Goal: Task Accomplishment & Management: Complete application form

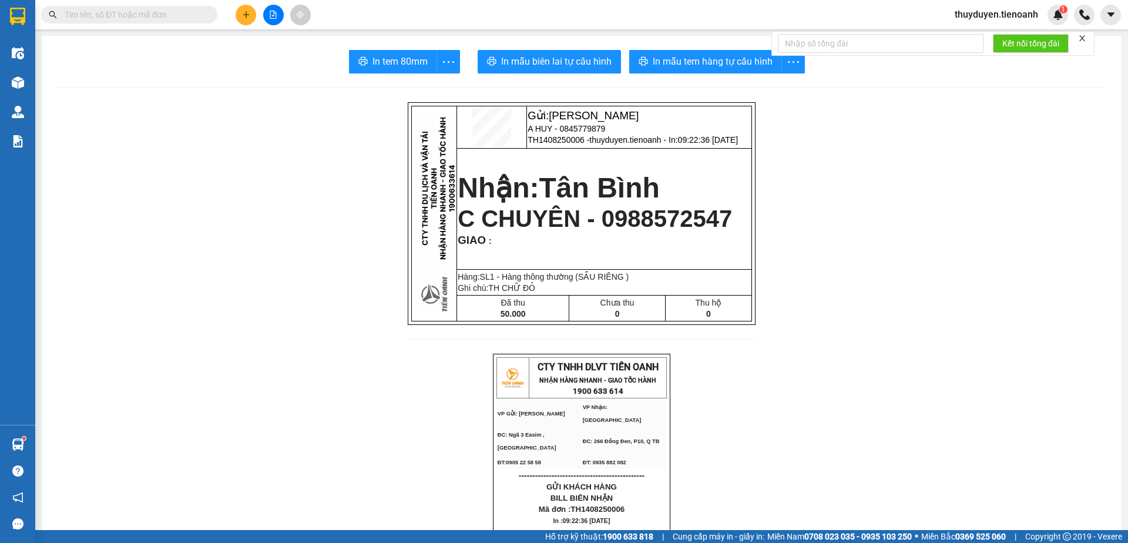
scroll to position [231, 0]
click at [955, 12] on span "thuyduyen.tienoanh" at bounding box center [996, 14] width 102 height 15
click at [963, 34] on span "Đăng xuất" at bounding box center [1001, 36] width 78 height 13
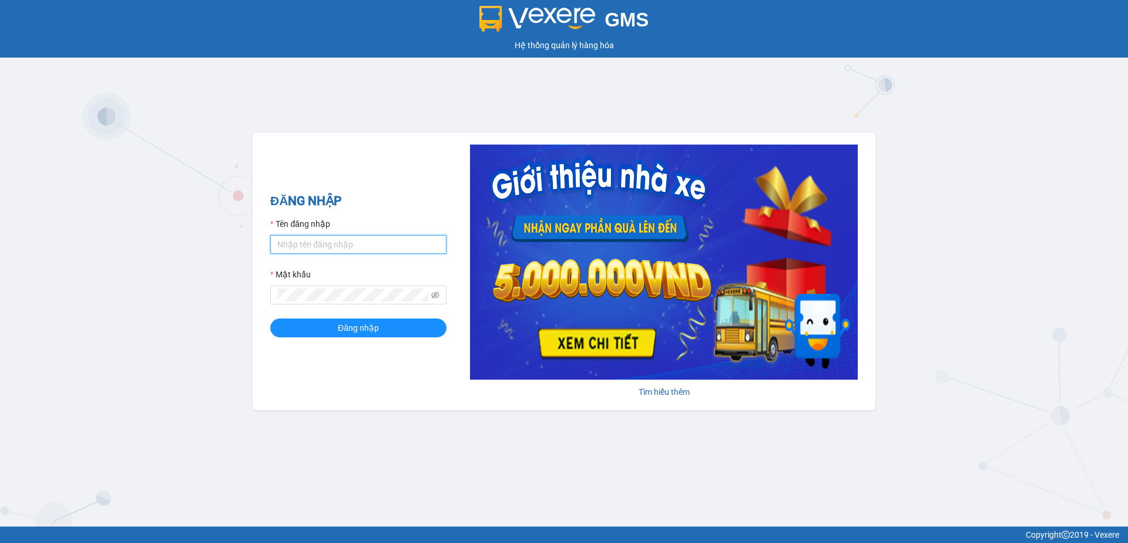
type input "thuyduyen.tienoanh"
click at [358, 245] on input "thuyduyen.tienoanh" at bounding box center [358, 244] width 176 height 19
type input "phanoanh.tienoanh"
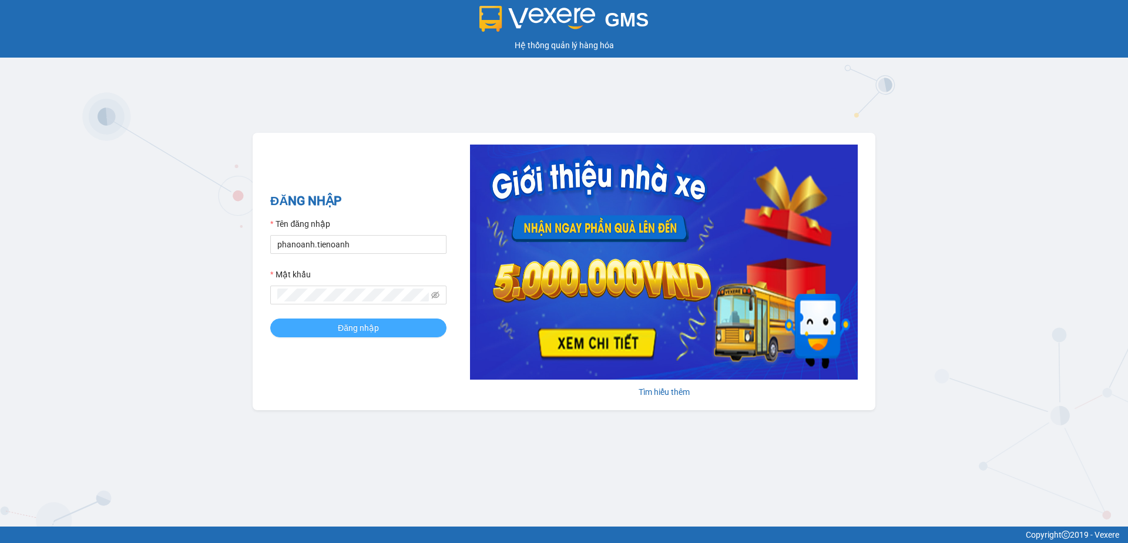
click at [385, 322] on button "Đăng nhập" at bounding box center [358, 327] width 176 height 19
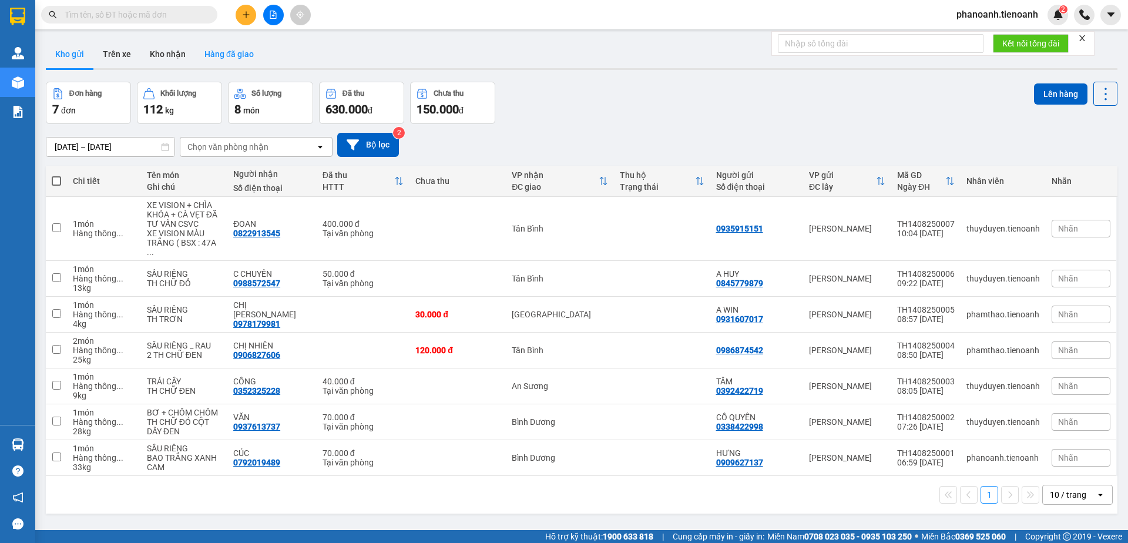
click at [247, 51] on button "Hàng đã giao" at bounding box center [229, 54] width 68 height 28
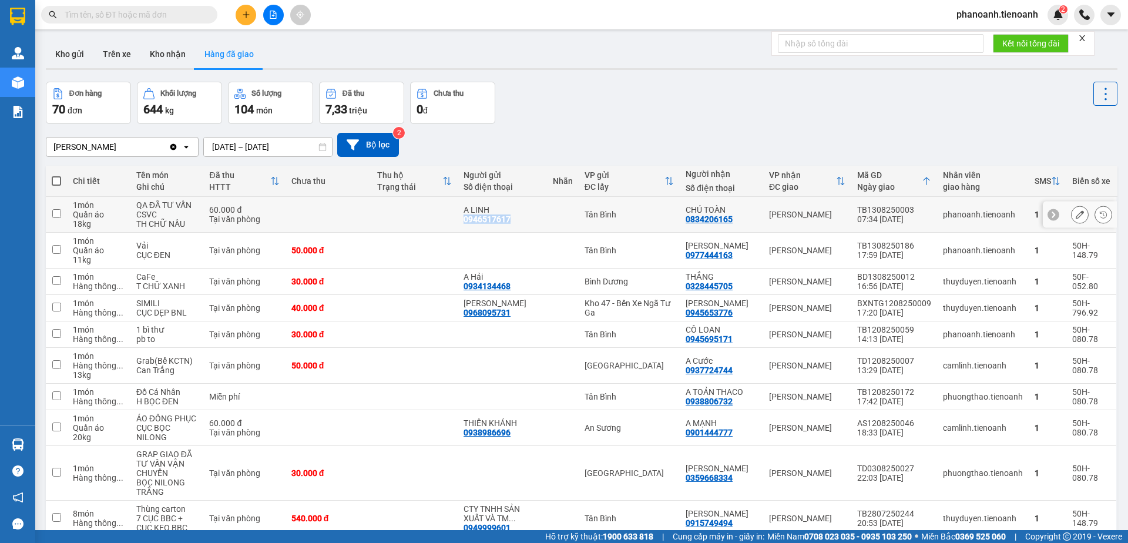
drag, startPoint x: 473, startPoint y: 222, endPoint x: 526, endPoint y: 215, distance: 53.9
click at [526, 215] on td "A LINH 0946517617" at bounding box center [501, 215] width 89 height 36
checkbox input "true"
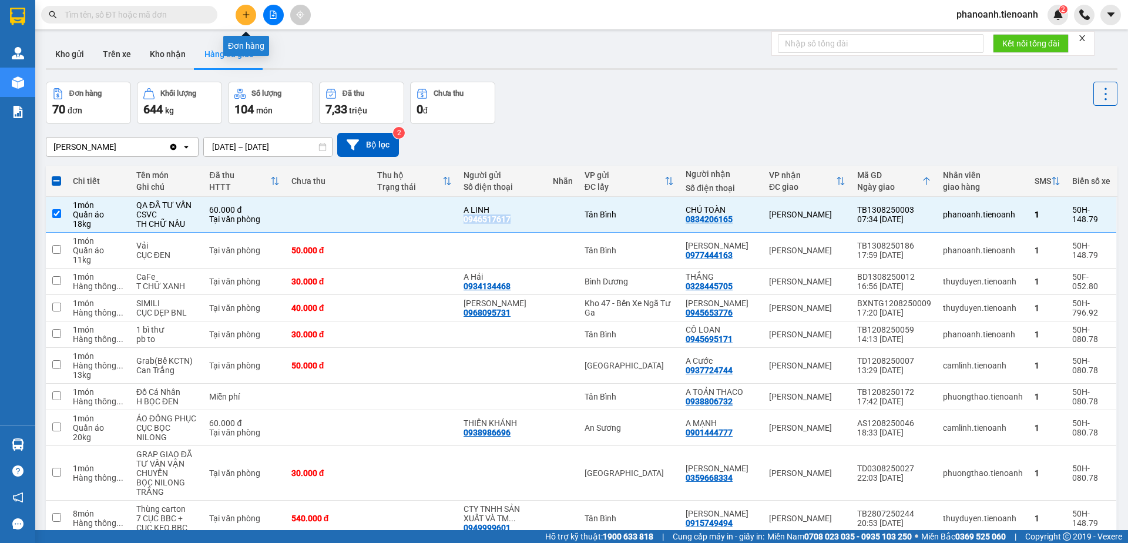
click at [238, 7] on button at bounding box center [245, 15] width 21 height 21
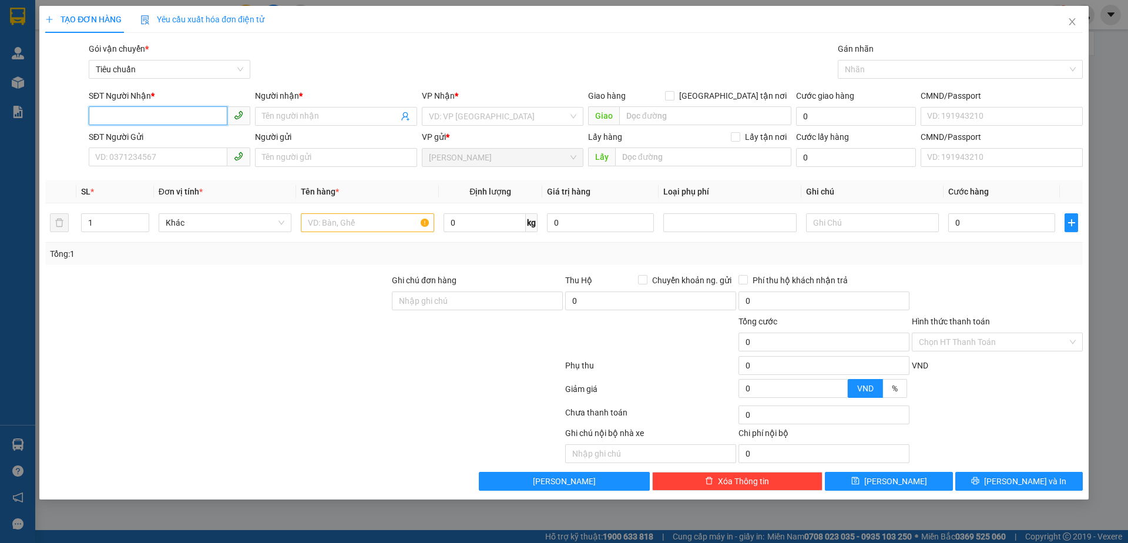
paste input "0946517617"
type input "0946517617"
click at [184, 137] on div "0946517617 - A LINH" at bounding box center [169, 139] width 147 height 13
type input "A LINH"
type input "241708969"
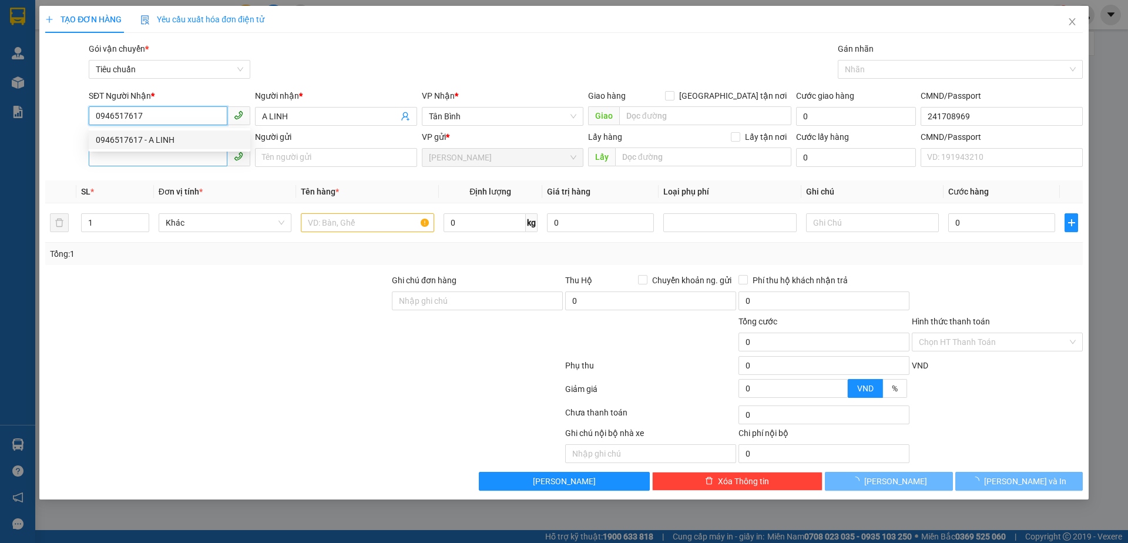
type input "0946517617"
type input "40.000"
click at [190, 163] on input "SĐT Người Gửi" at bounding box center [158, 156] width 139 height 19
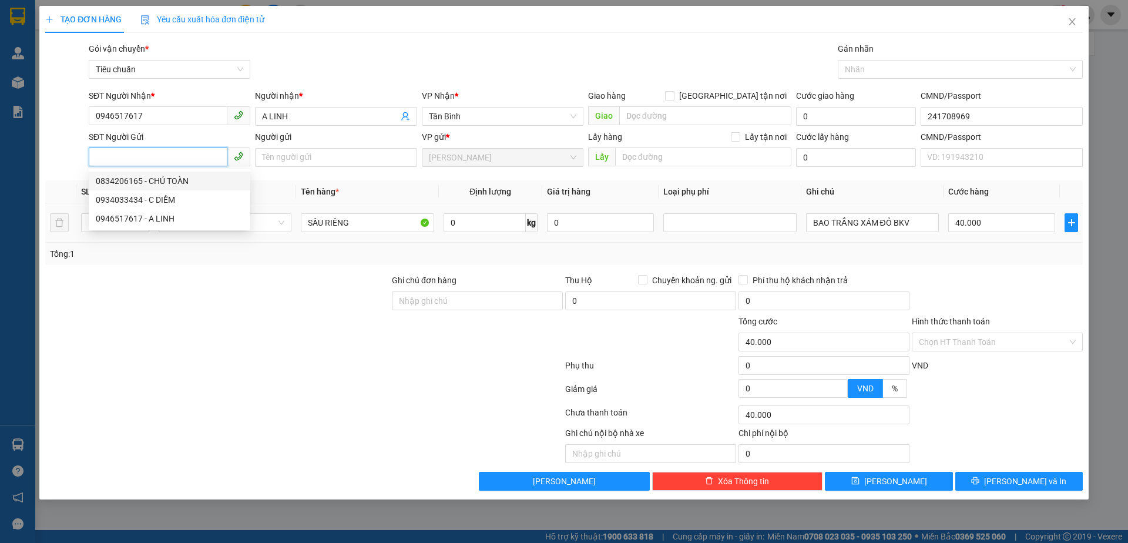
drag, startPoint x: 189, startPoint y: 185, endPoint x: 182, endPoint y: 206, distance: 21.7
click at [189, 185] on div "0834206165 - CHÚ TOÀN" at bounding box center [169, 180] width 147 height 13
type input "0834206165"
type input "CHÚ TOÀN"
type input "066060000554"
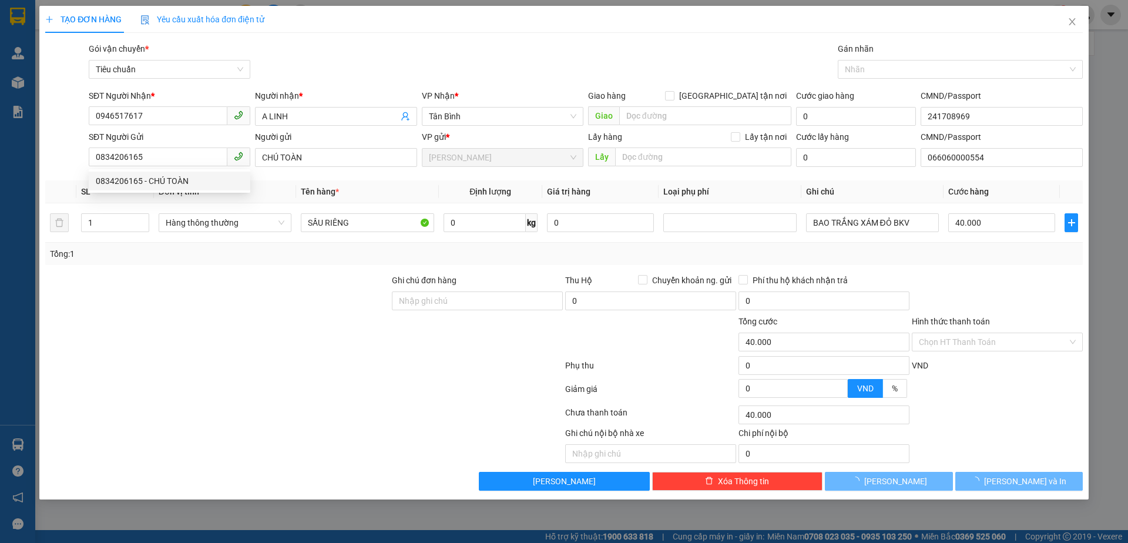
click at [201, 291] on div at bounding box center [217, 294] width 346 height 41
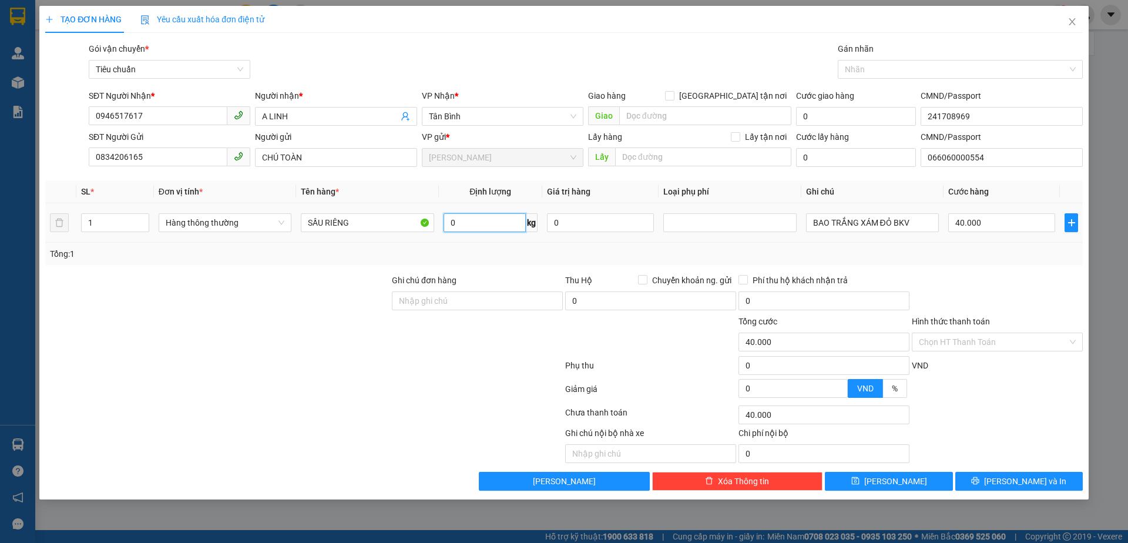
click at [473, 230] on input "0" at bounding box center [484, 222] width 82 height 19
type input "10"
click at [877, 227] on input "BAO TRẮNG XÁM ĐỎ BKV" at bounding box center [872, 222] width 133 height 19
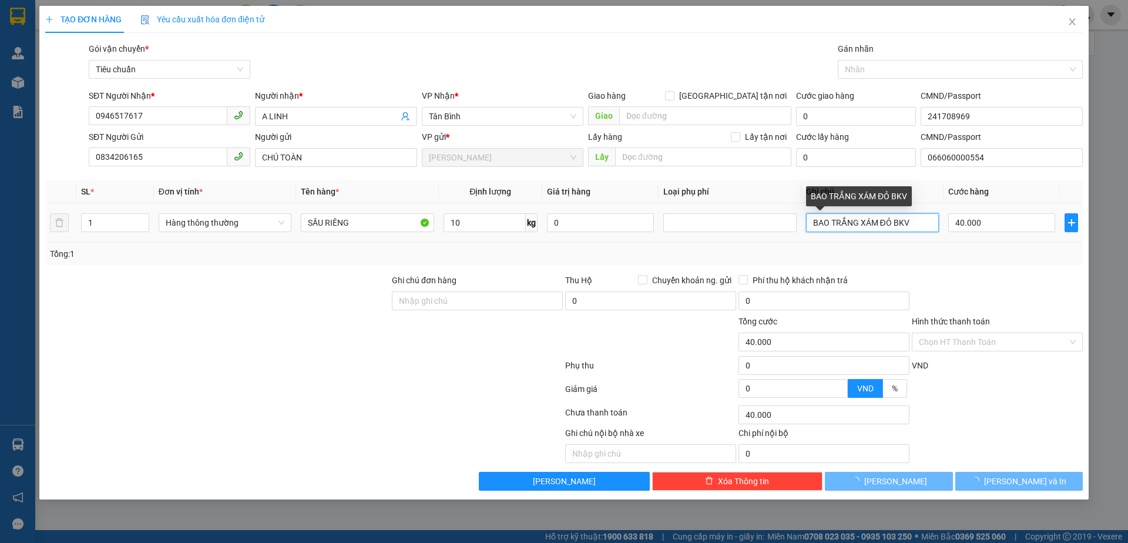
click at [877, 227] on input "BAO TRẮNG XÁM ĐỎ BKV" at bounding box center [872, 222] width 133 height 19
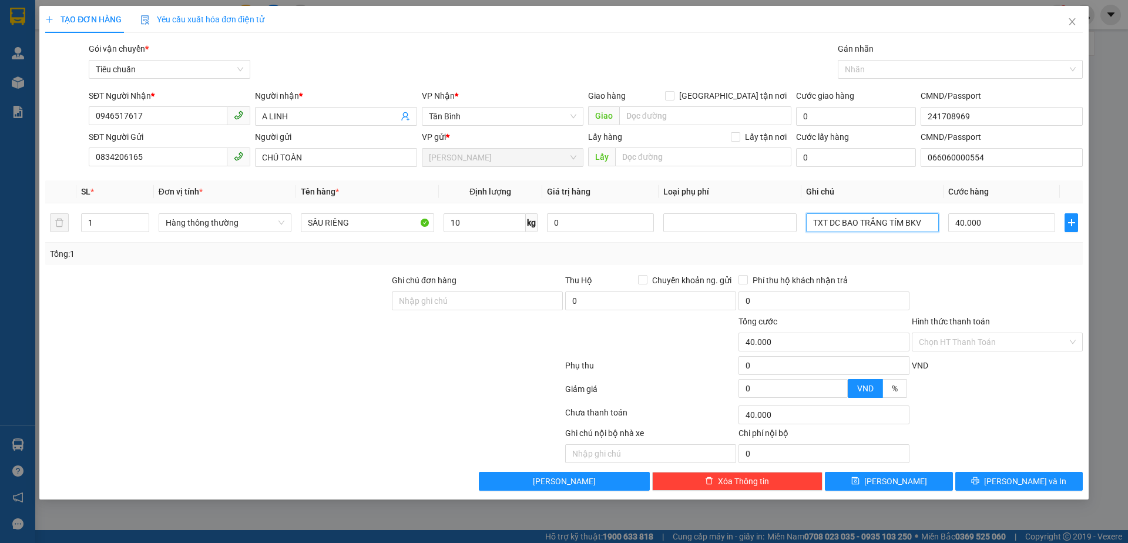
type input "TXT DC BAO TRẮNG TÍM BKV"
click at [352, 305] on div at bounding box center [217, 294] width 346 height 41
click at [993, 339] on input "Hình thức thanh toán" at bounding box center [992, 342] width 149 height 18
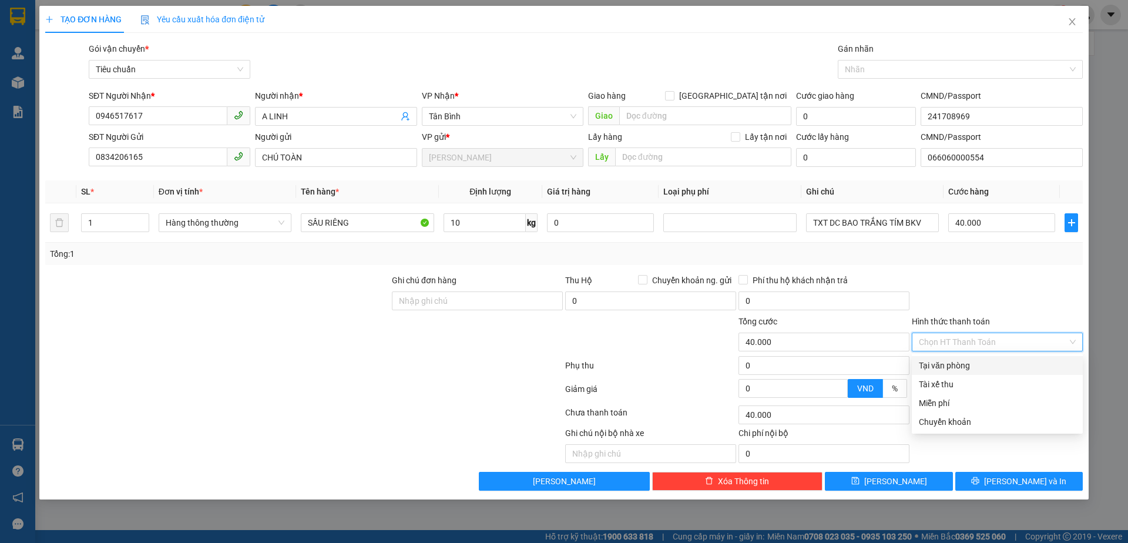
click at [985, 364] on div "Tại văn phòng" at bounding box center [996, 365] width 157 height 13
type input "0"
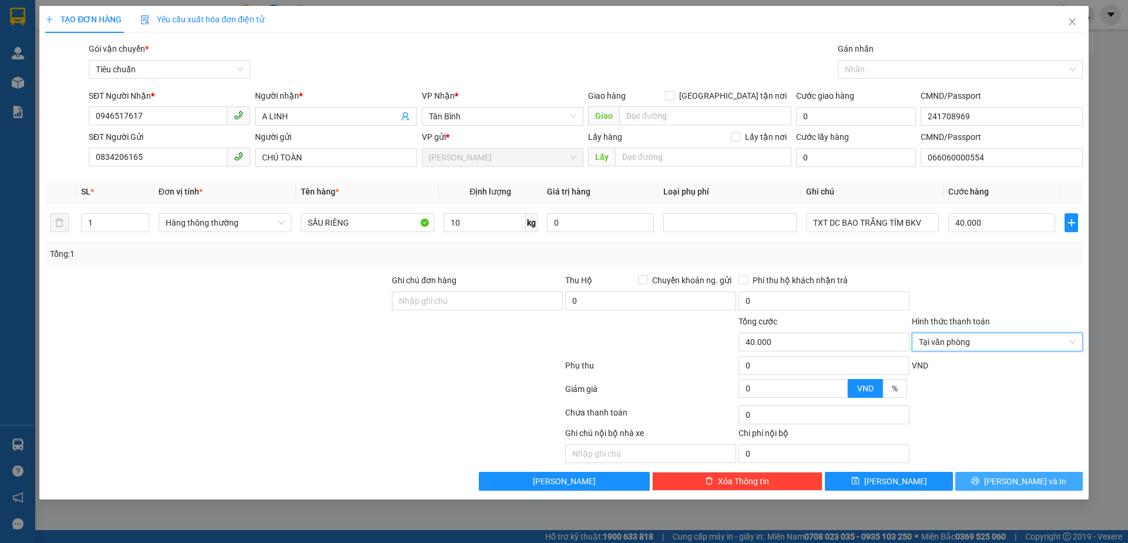
drag, startPoint x: 1036, startPoint y: 473, endPoint x: 969, endPoint y: 362, distance: 129.6
click at [1035, 473] on button "[PERSON_NAME] và In" at bounding box center [1018, 481] width 127 height 19
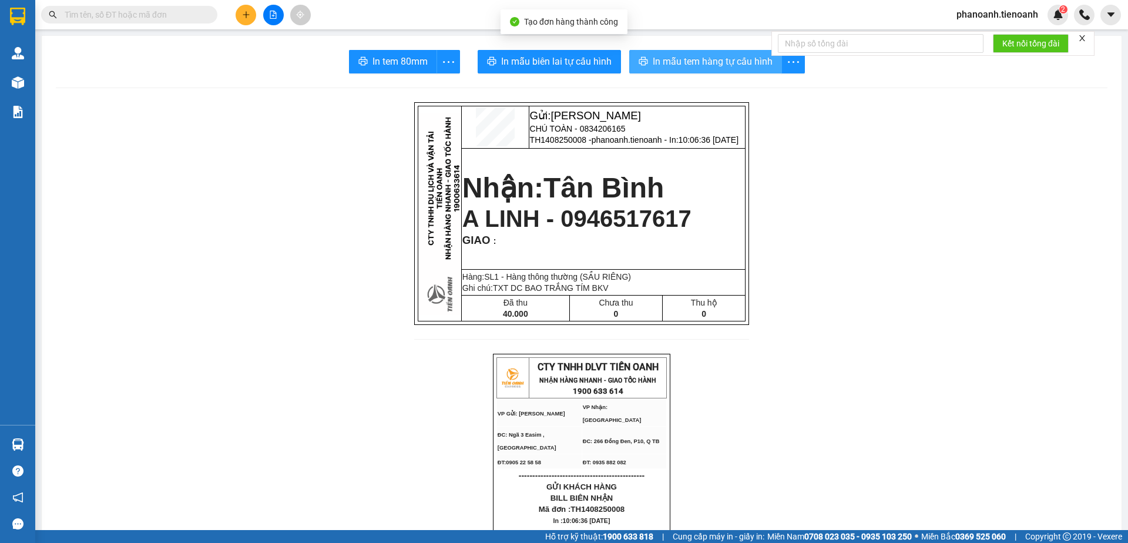
click at [761, 56] on span "In mẫu tem hàng tự cấu hình" at bounding box center [712, 61] width 120 height 15
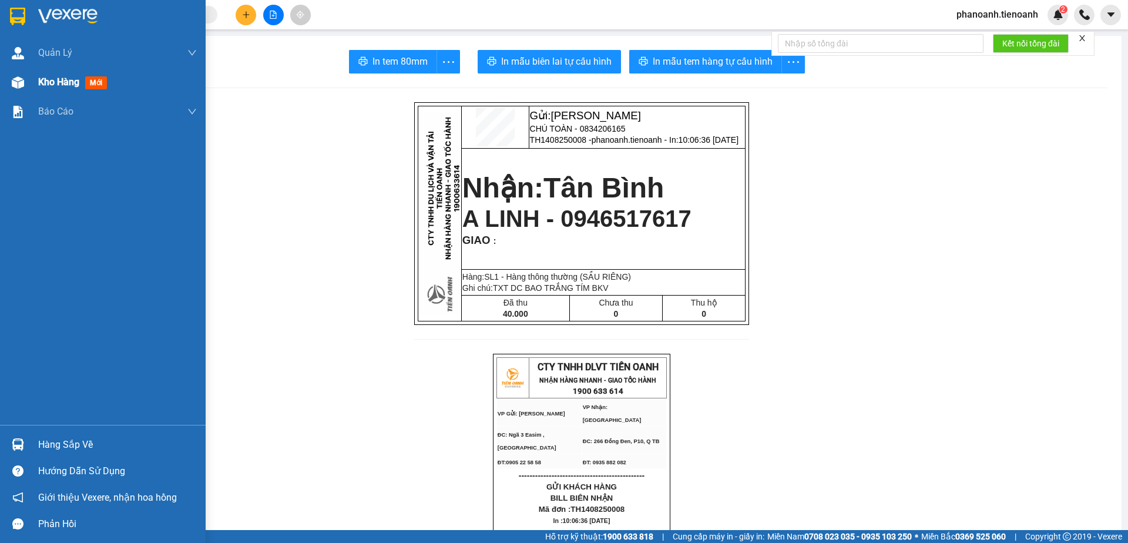
click at [54, 93] on div "Kho hàng mới" at bounding box center [117, 82] width 159 height 29
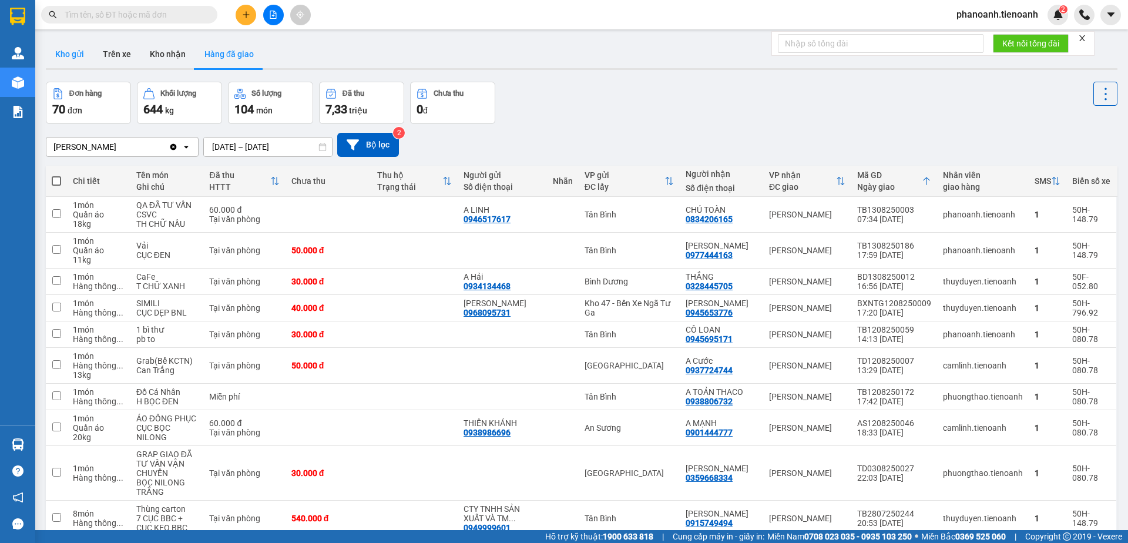
click at [87, 61] on button "Kho gửi" at bounding box center [70, 54] width 48 height 28
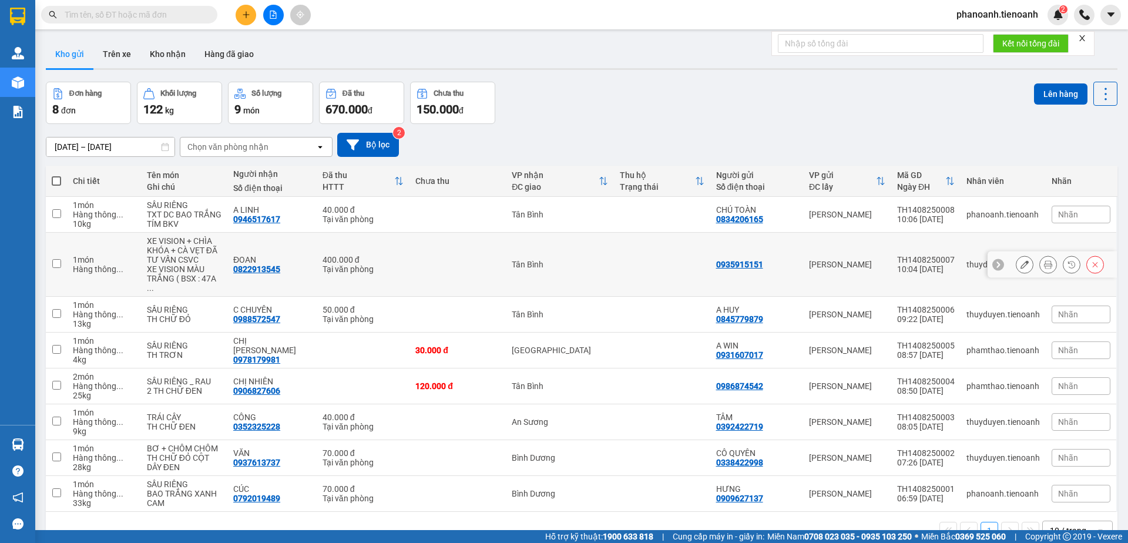
click at [1044, 261] on icon at bounding box center [1048, 264] width 8 height 8
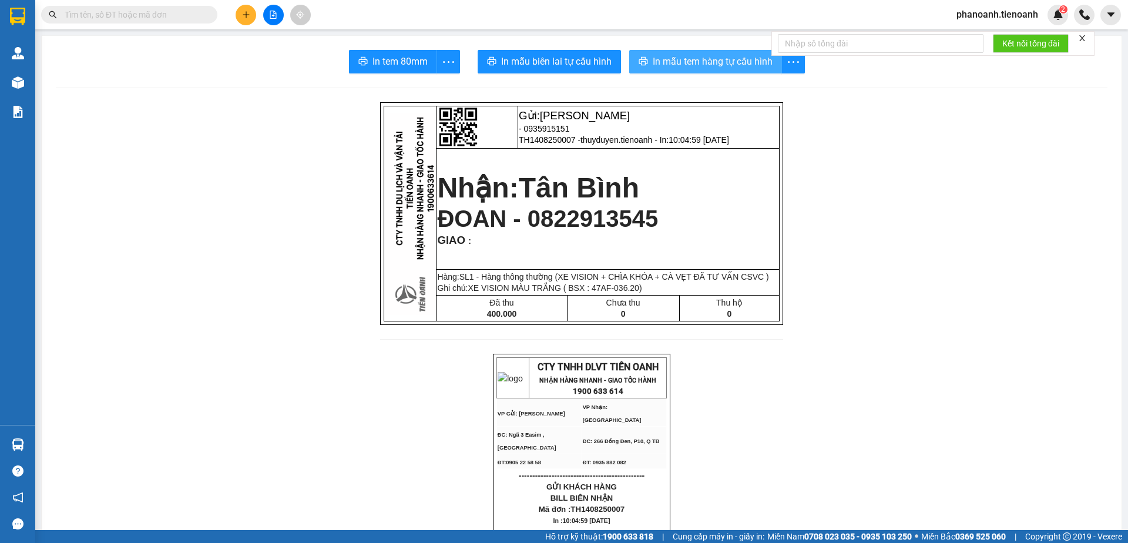
click at [661, 65] on span "In mẫu tem hàng tự cấu hình" at bounding box center [712, 61] width 120 height 15
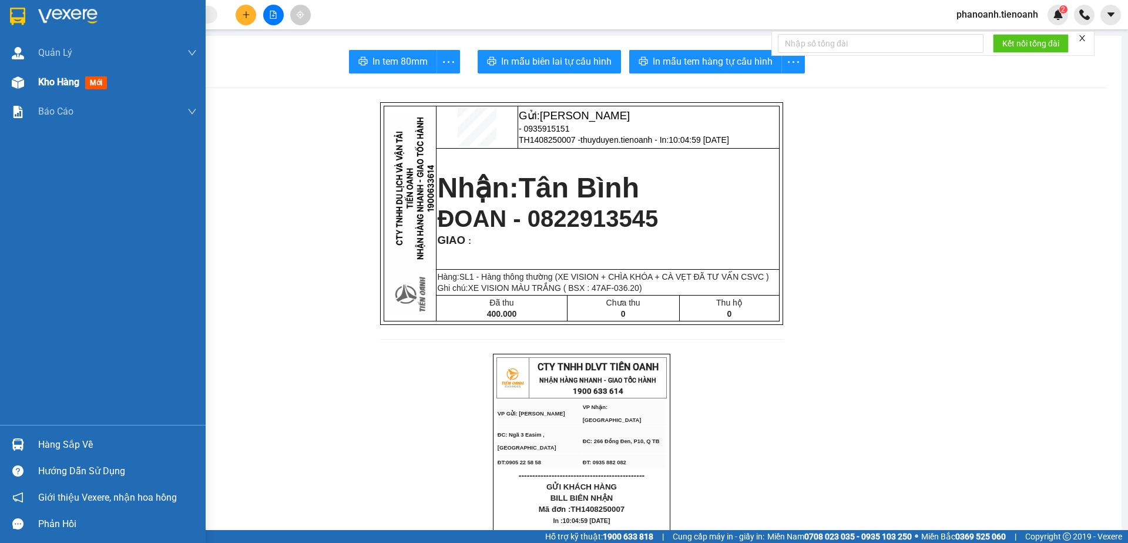
click at [35, 84] on div "Kho hàng mới" at bounding box center [103, 82] width 206 height 29
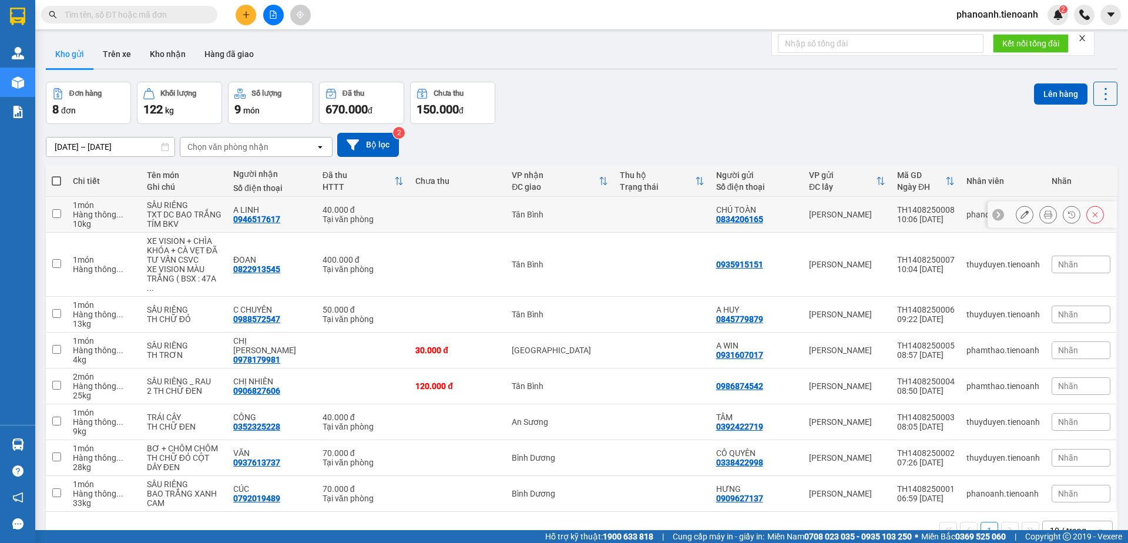
click at [1044, 213] on icon at bounding box center [1048, 214] width 8 height 8
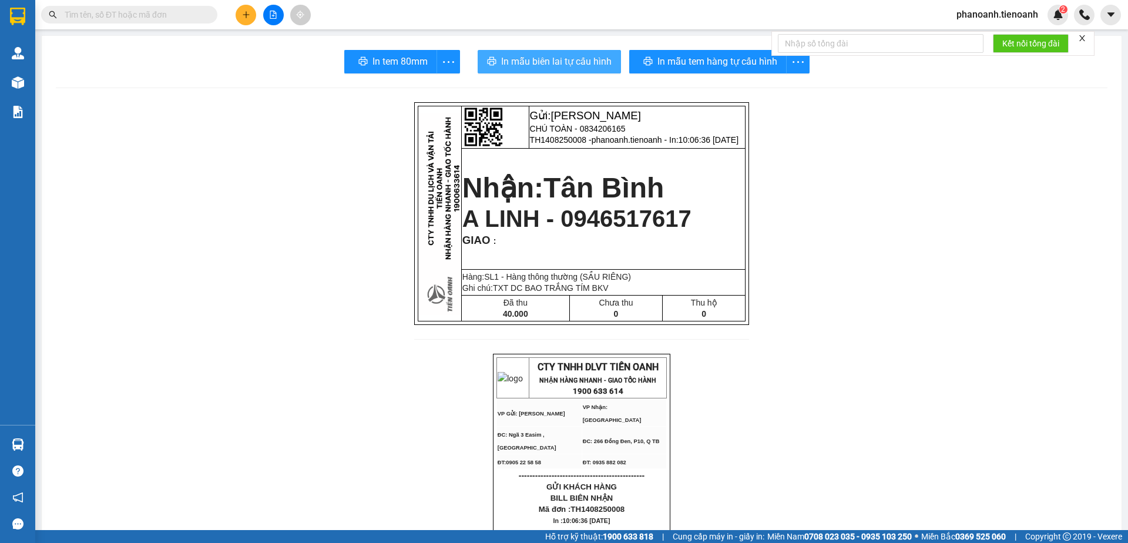
click at [546, 67] on span "In mẫu biên lai tự cấu hình" at bounding box center [556, 61] width 110 height 15
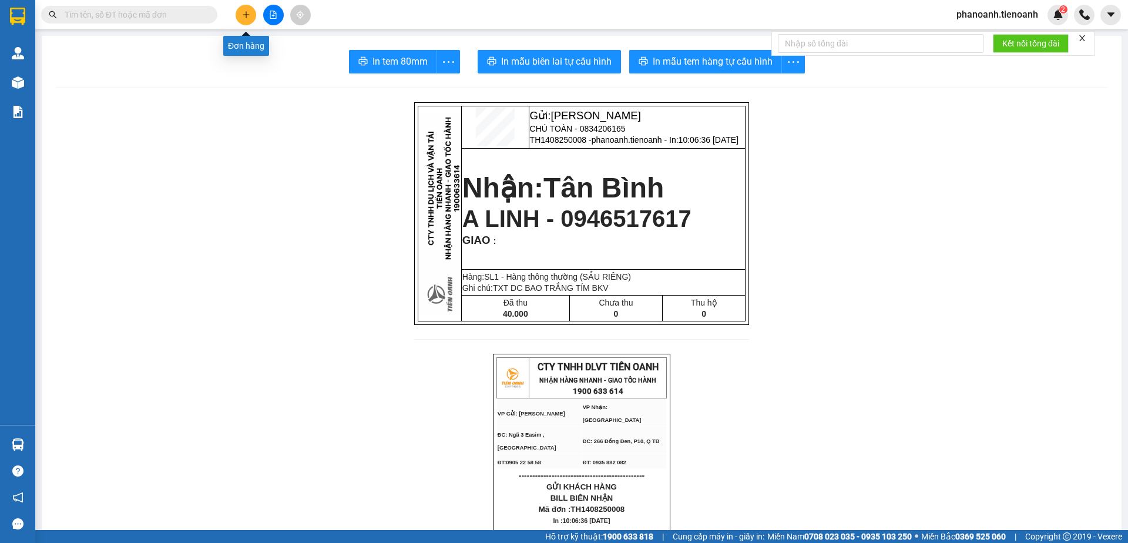
click at [247, 9] on button at bounding box center [245, 15] width 21 height 21
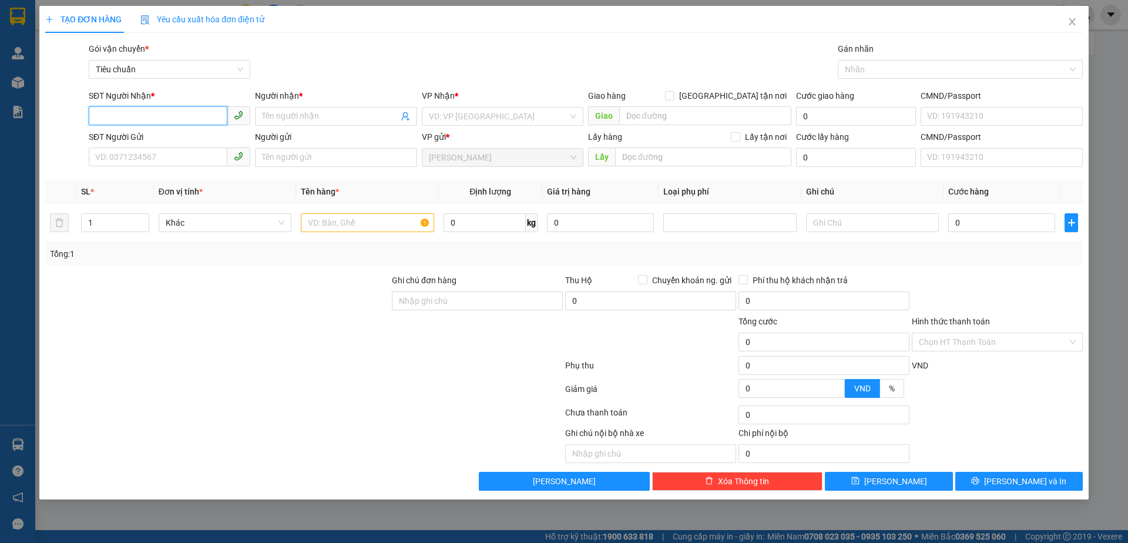
click at [187, 124] on input "SĐT Người Nhận *" at bounding box center [158, 115] width 139 height 19
type input "0854715150"
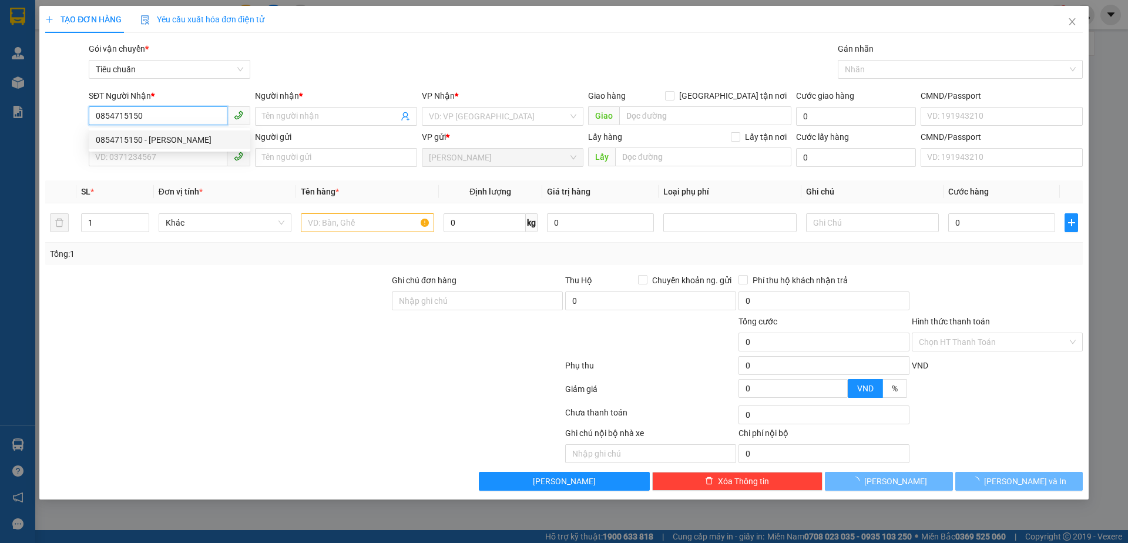
click at [191, 142] on div "0854715150 - [PERSON_NAME]" at bounding box center [169, 139] width 147 height 13
type input "[PERSON_NAME]"
type input "40.000"
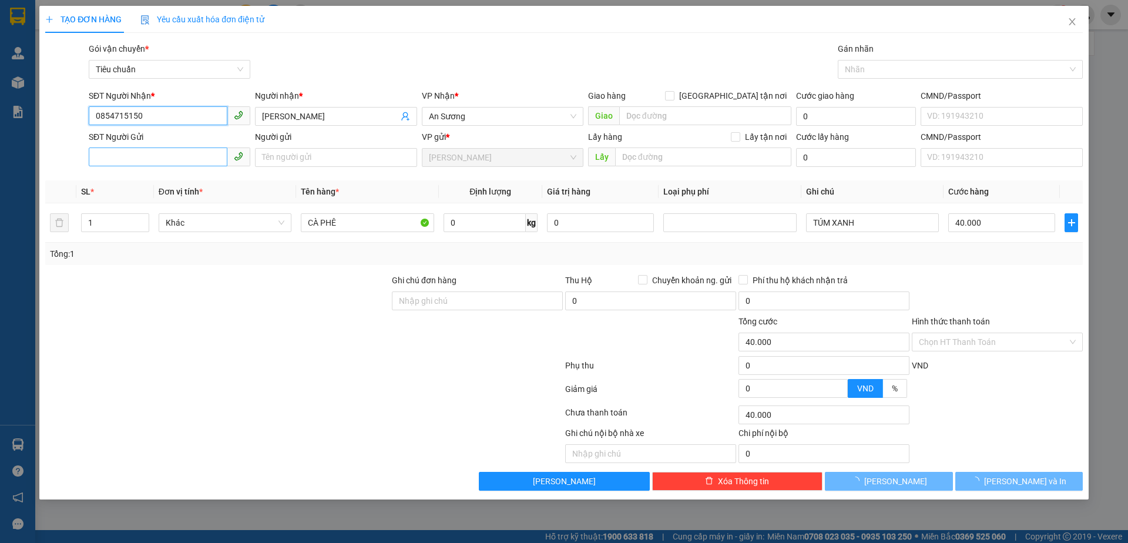
type input "0854715150"
click at [180, 153] on input "SĐT Người Gửi" at bounding box center [158, 156] width 139 height 19
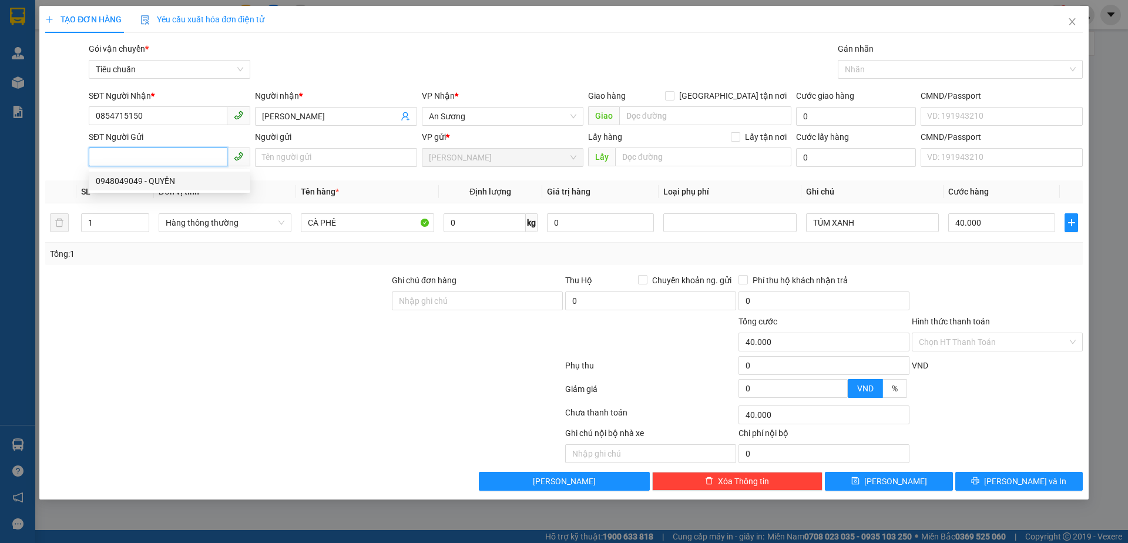
click at [167, 177] on div "0948049049 - QUYỀN" at bounding box center [169, 180] width 147 height 13
type input "0948049049"
type input "QUYỀN"
click at [261, 358] on div at bounding box center [304, 367] width 520 height 23
click at [189, 162] on input "0948049049" at bounding box center [158, 156] width 139 height 19
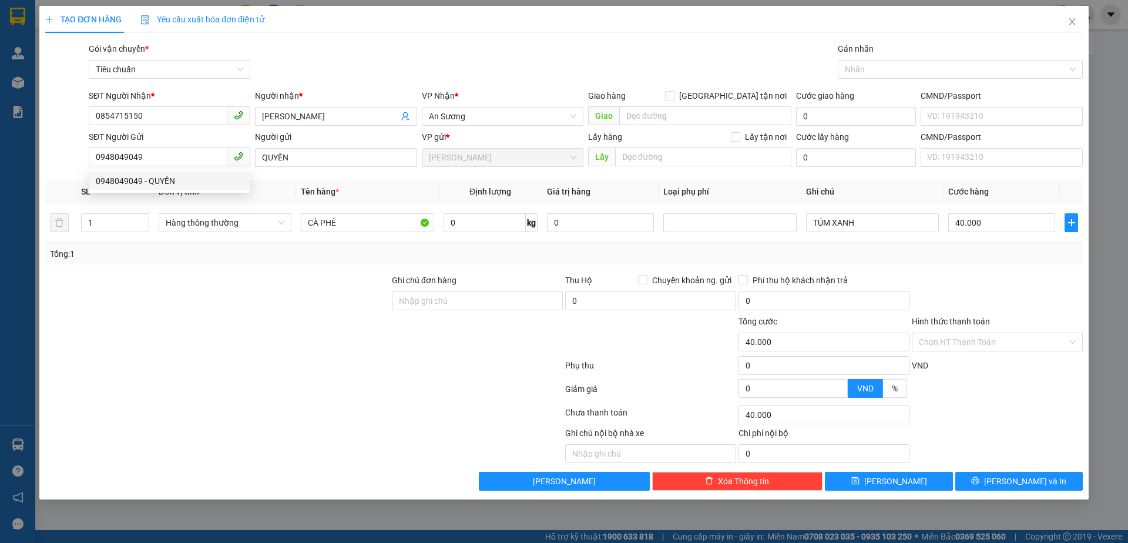
click at [305, 300] on div at bounding box center [217, 294] width 346 height 41
click at [496, 227] on input "0" at bounding box center [484, 222] width 82 height 19
type input "10"
drag, startPoint x: 893, startPoint y: 237, endPoint x: 885, endPoint y: 226, distance: 14.0
click at [893, 237] on td "TÚM XANH" at bounding box center [872, 222] width 142 height 39
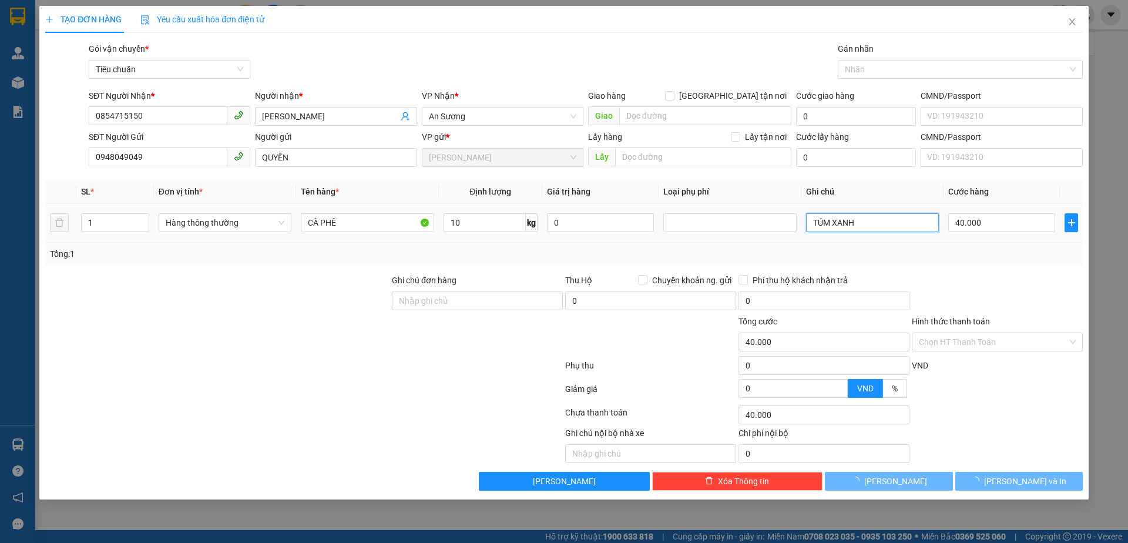
click at [883, 223] on input "TÚM XANH" at bounding box center [872, 222] width 133 height 19
type input "TÚM VÀNG"
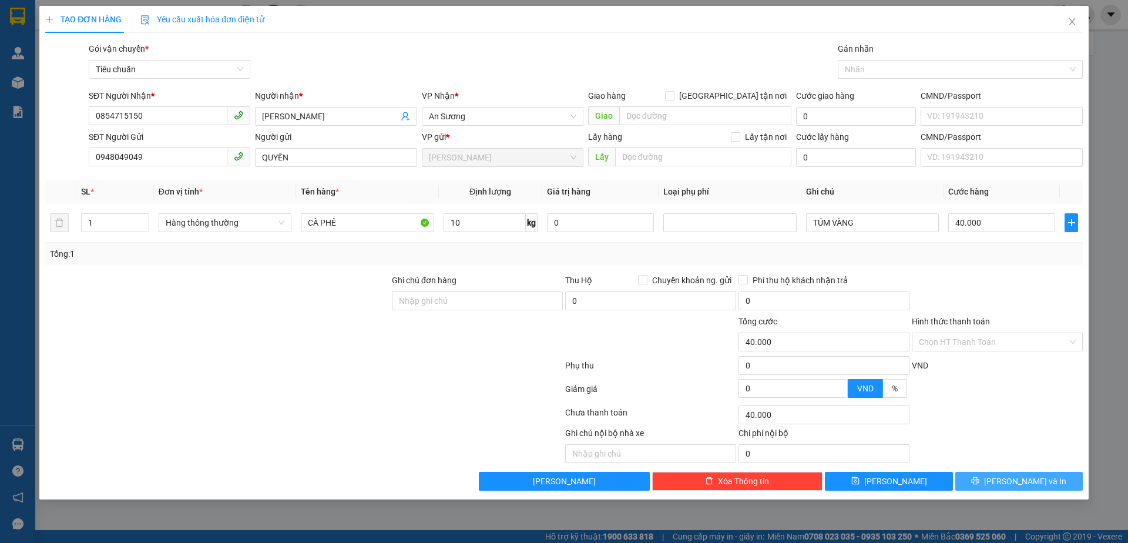
click at [989, 480] on button "[PERSON_NAME] và In" at bounding box center [1018, 481] width 127 height 19
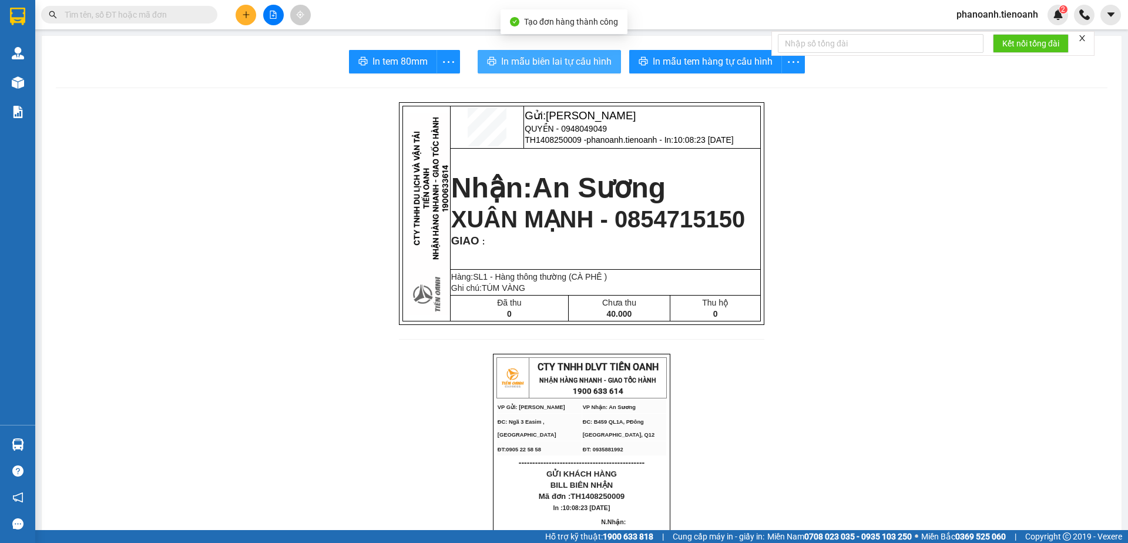
drag, startPoint x: 595, startPoint y: 62, endPoint x: 580, endPoint y: 78, distance: 21.2
click at [595, 63] on span "In mẫu biên lai tự cấu hình" at bounding box center [556, 61] width 110 height 15
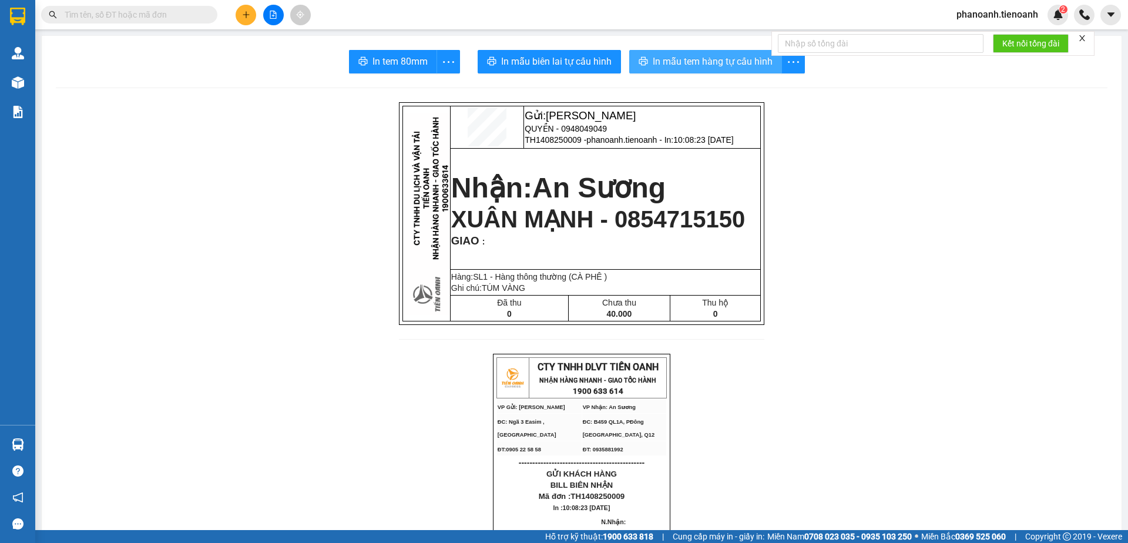
click at [722, 63] on span "In mẫu tem hàng tự cấu hình" at bounding box center [712, 61] width 120 height 15
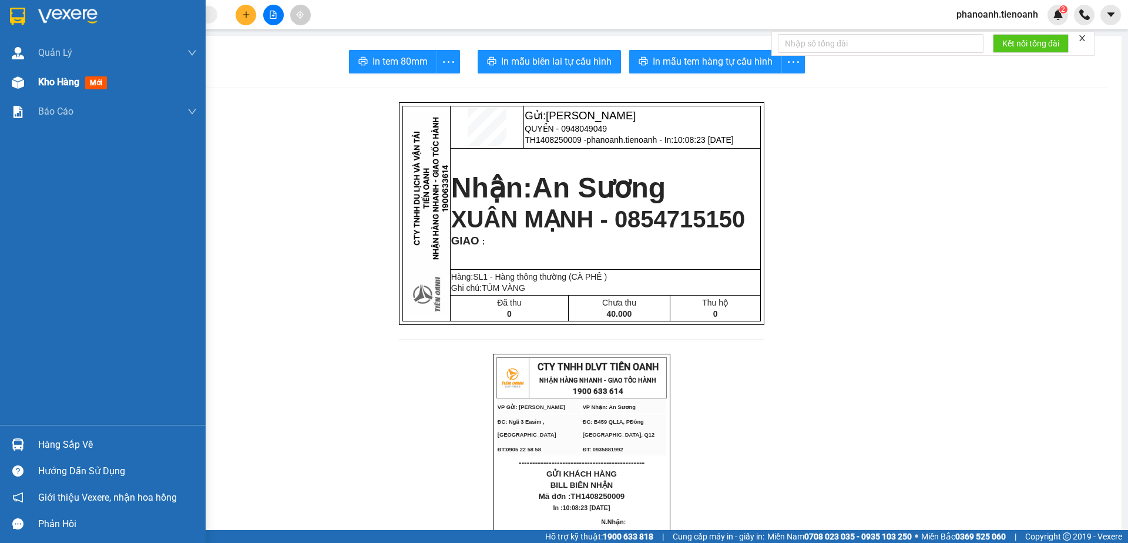
click at [62, 76] on span "Kho hàng" at bounding box center [58, 81] width 41 height 11
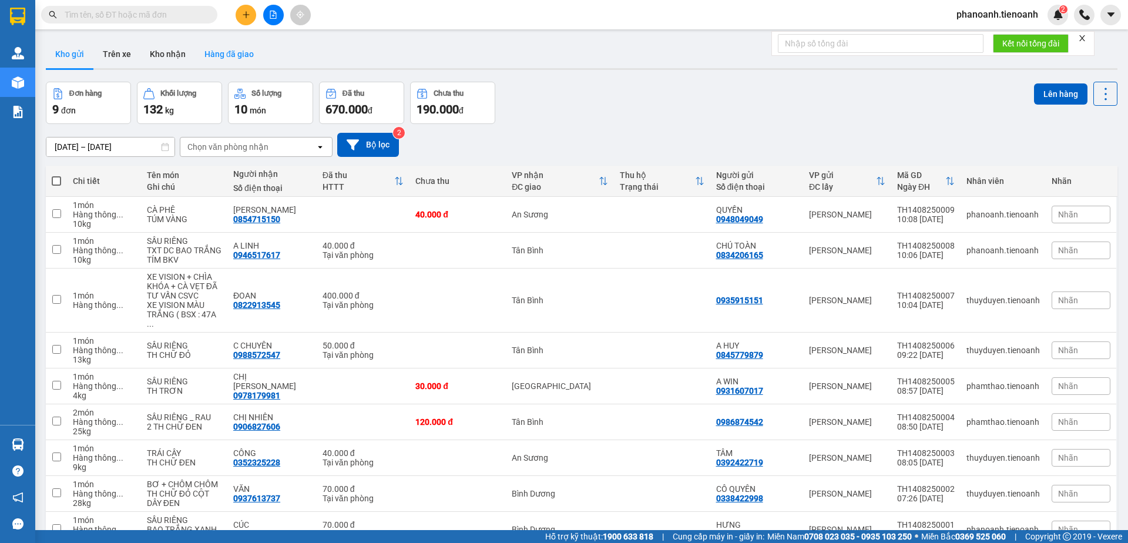
click at [240, 49] on button "Hàng đã giao" at bounding box center [229, 54] width 68 height 28
